Goal: Find specific fact: Find specific fact

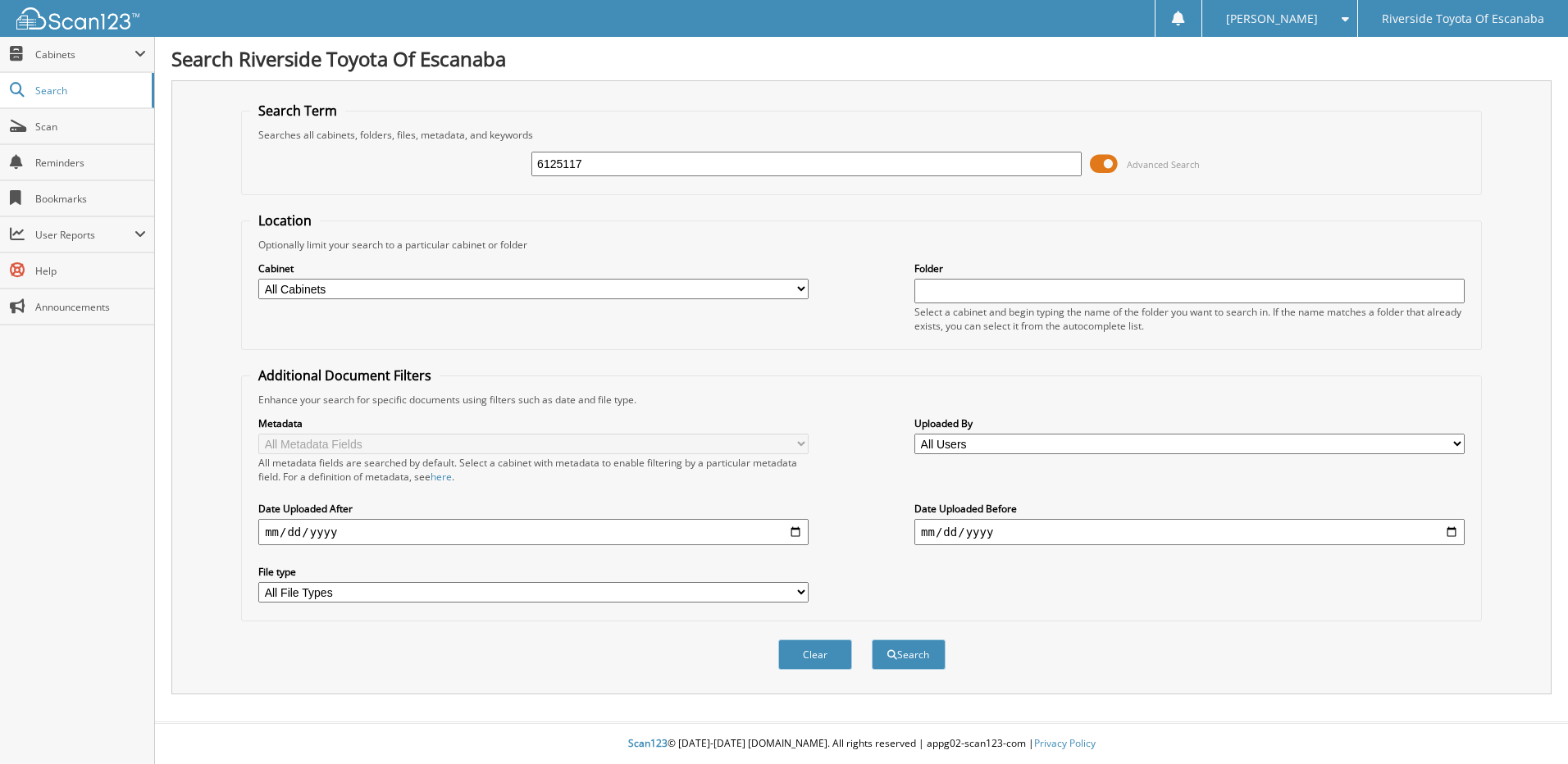
type input "6125117"
click at [872, 639] on button "Search" at bounding box center [908, 654] width 74 height 30
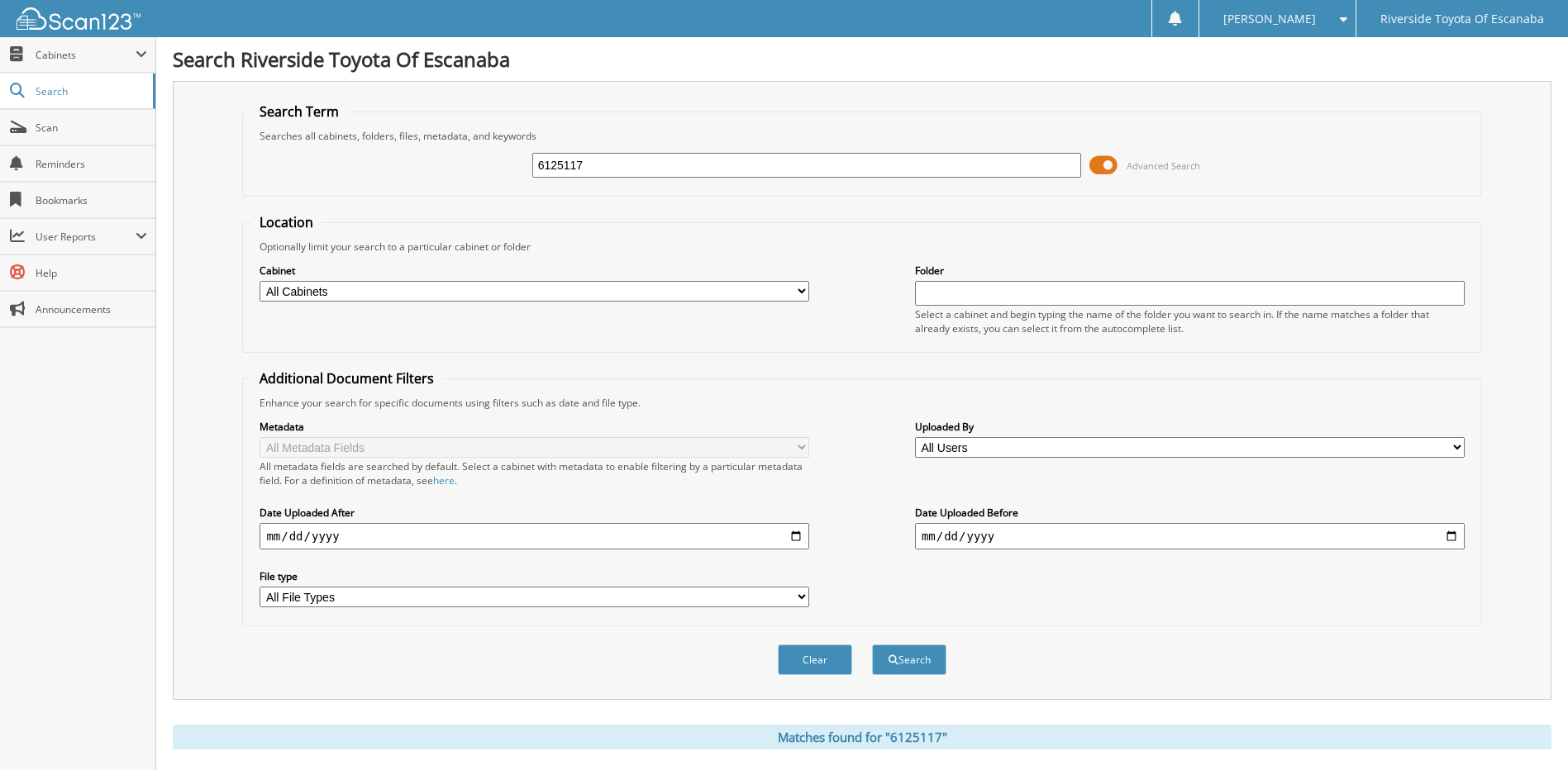
scroll to position [245, 0]
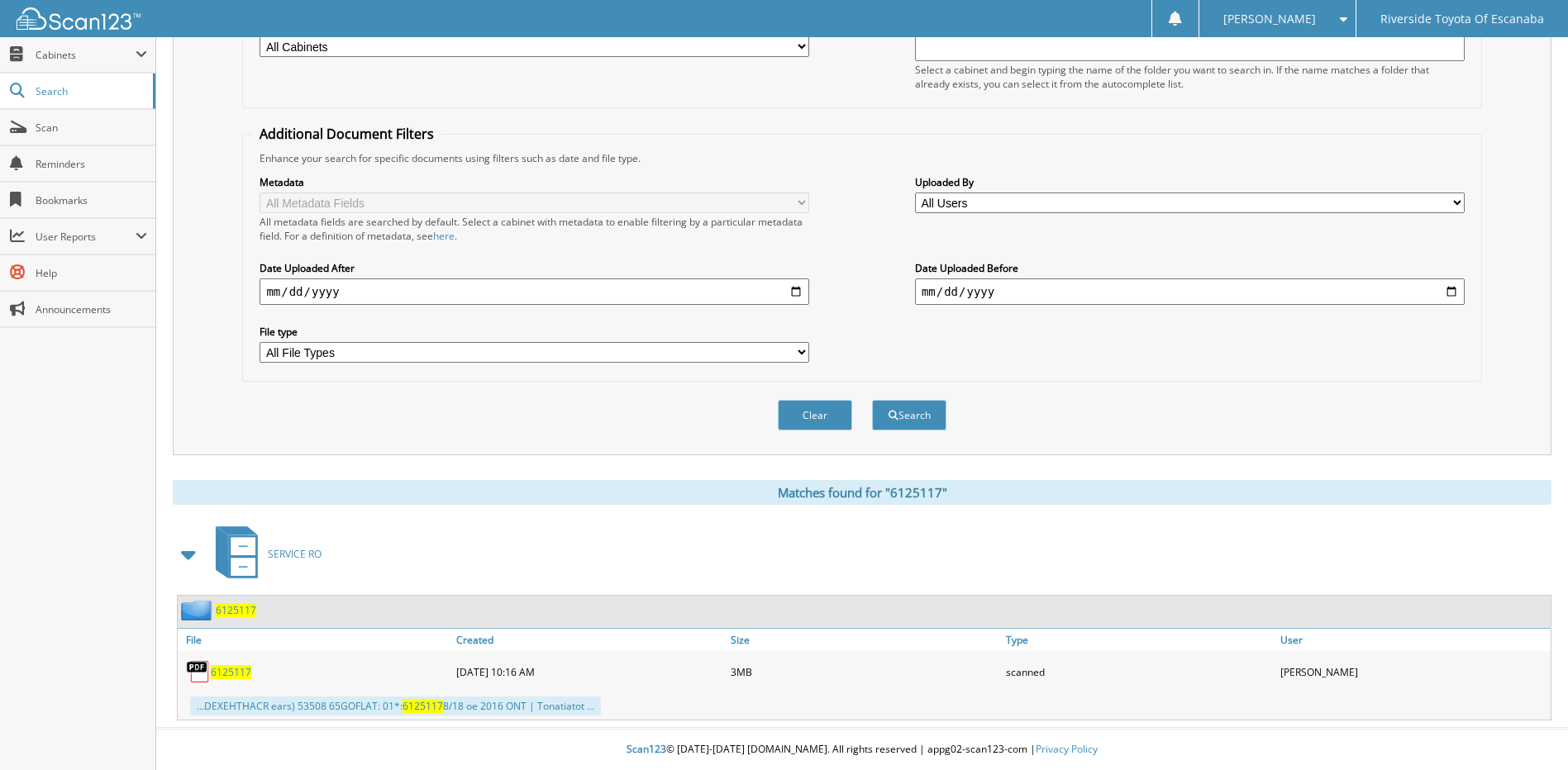
click at [236, 612] on span "6125117" at bounding box center [236, 611] width 41 height 14
